Goal: Information Seeking & Learning: Learn about a topic

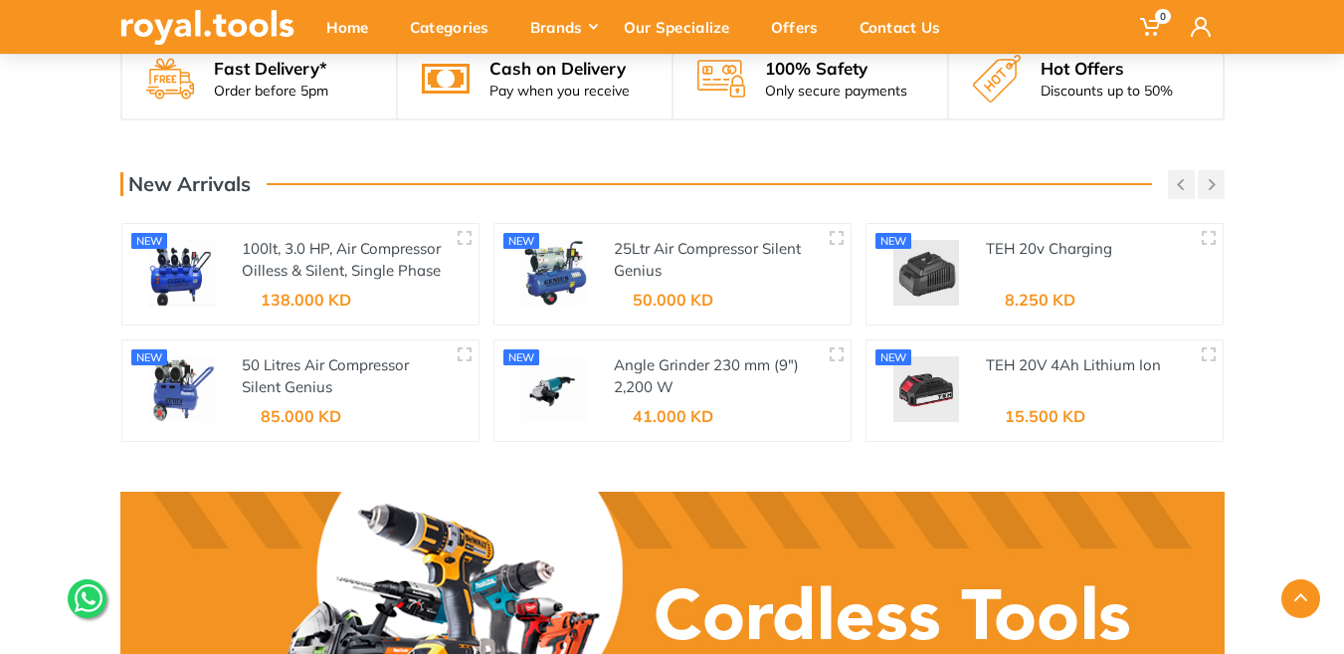
scroll to position [2487, 0]
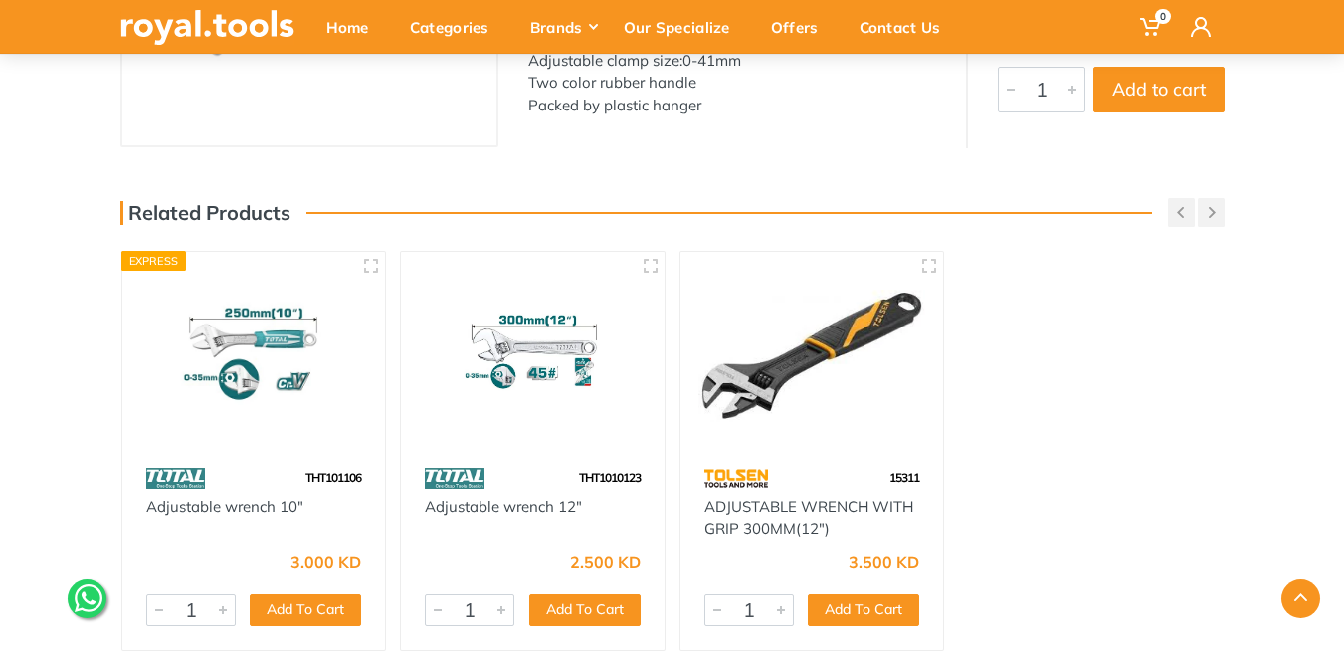
scroll to position [398, 0]
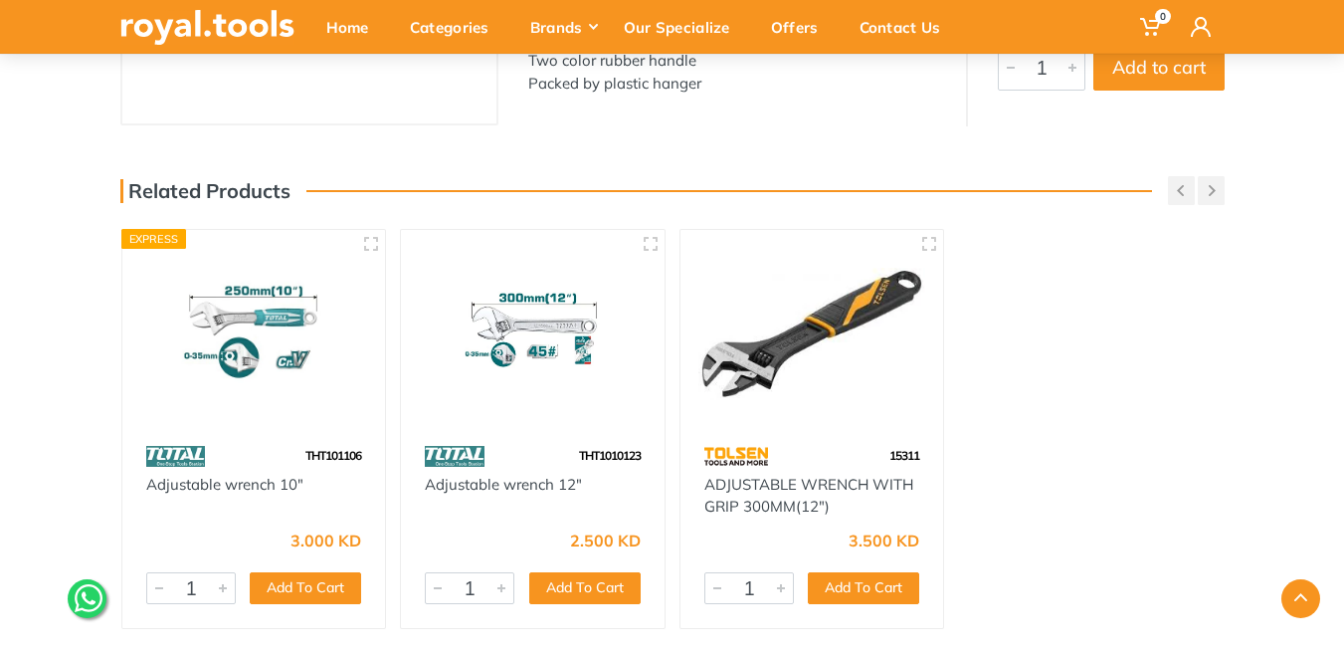
click at [486, 495] on div "Adjustable wrench 12"" at bounding box center [533, 496] width 216 height 45
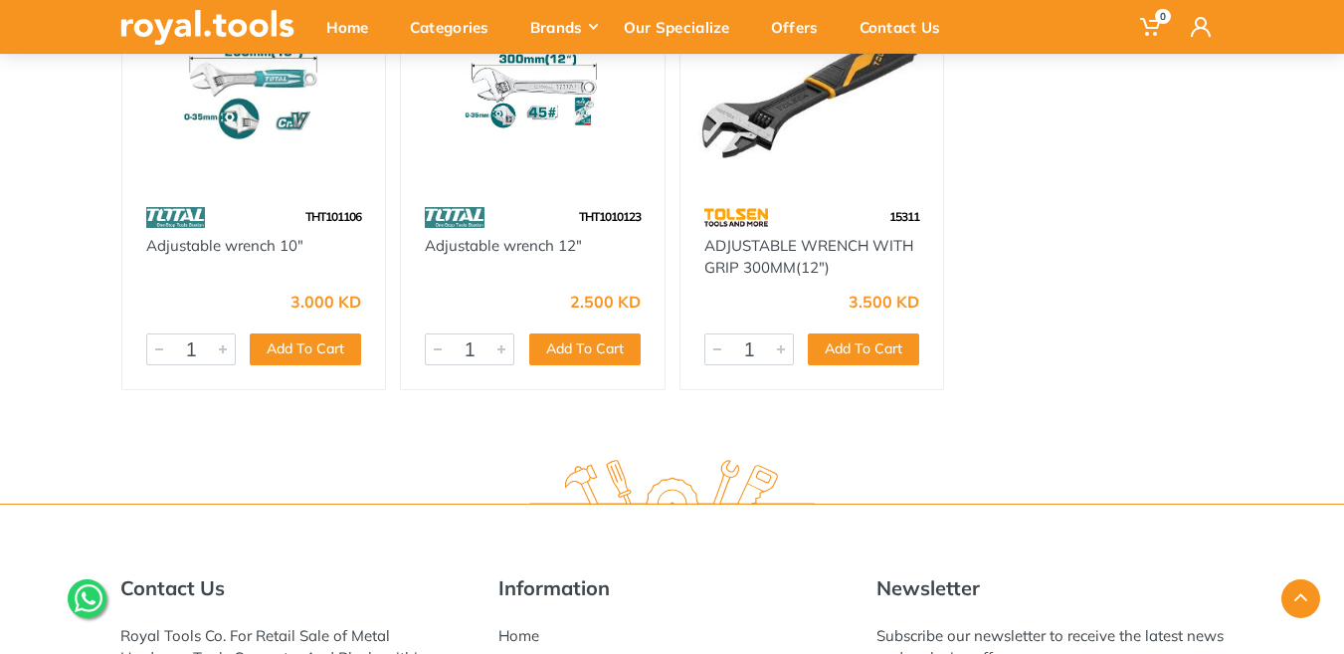
scroll to position [537, 0]
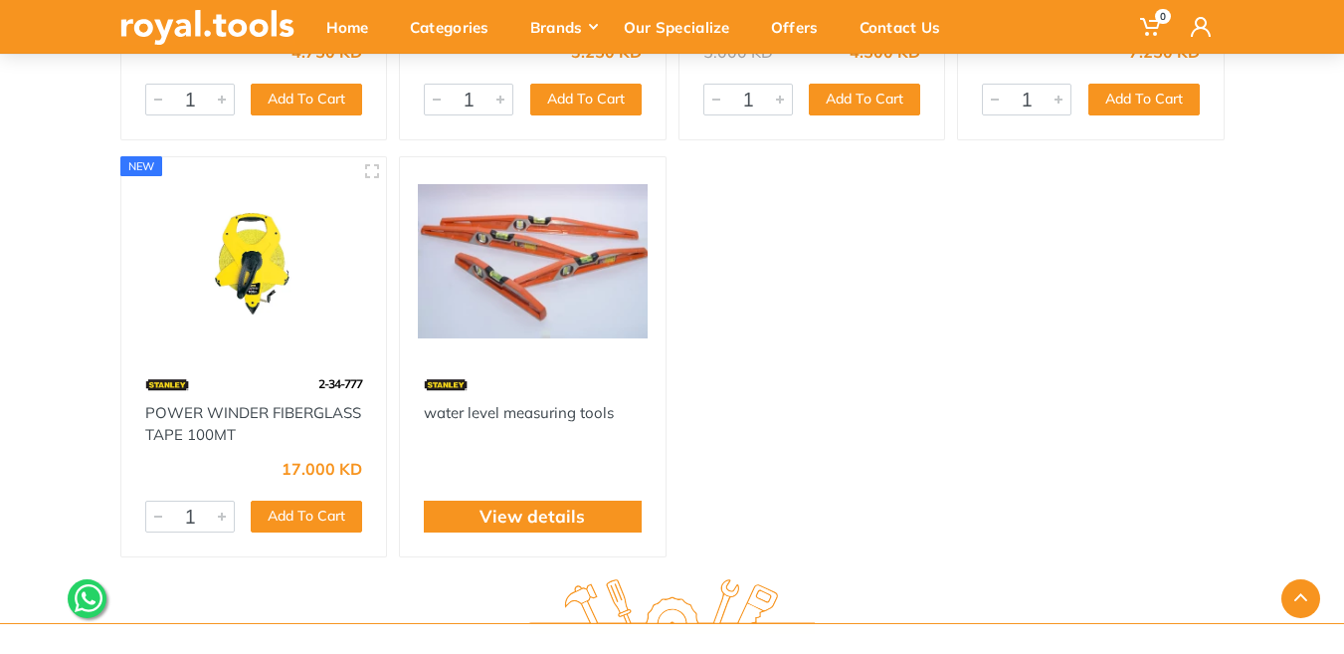
scroll to position [597, 0]
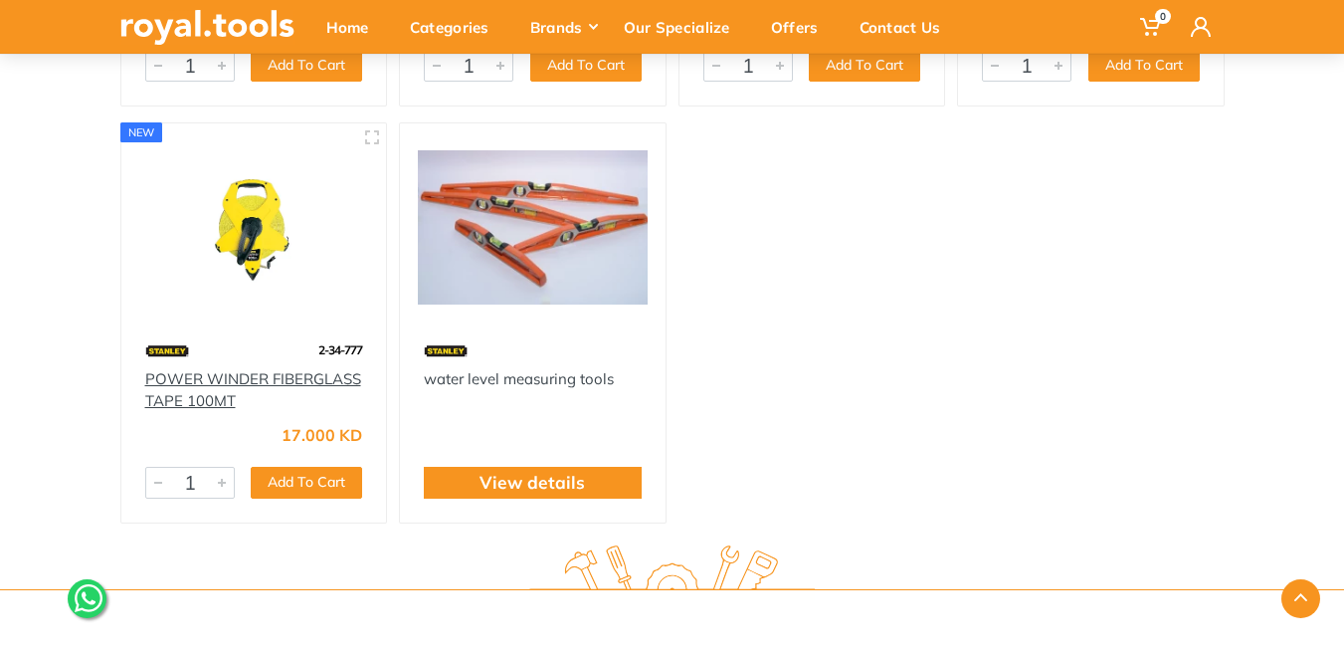
click at [241, 377] on link "POWER WINDER FIBERGLASS TAPE 100MT" at bounding box center [253, 390] width 216 height 42
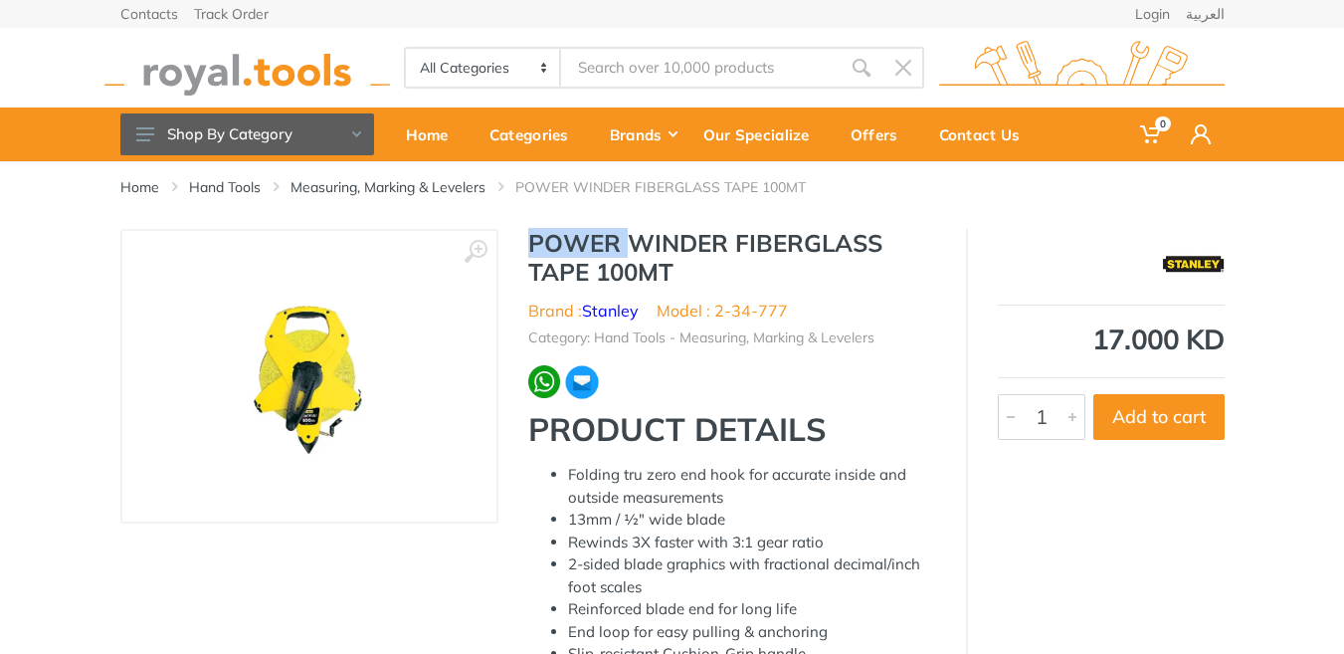
drag, startPoint x: 528, startPoint y: 242, endPoint x: 628, endPoint y: 241, distance: 99.5
click at [628, 241] on h1 "POWER WINDER FIBERGLASS TAPE 100MT" at bounding box center [732, 258] width 408 height 58
